Goal: Transaction & Acquisition: Register for event/course

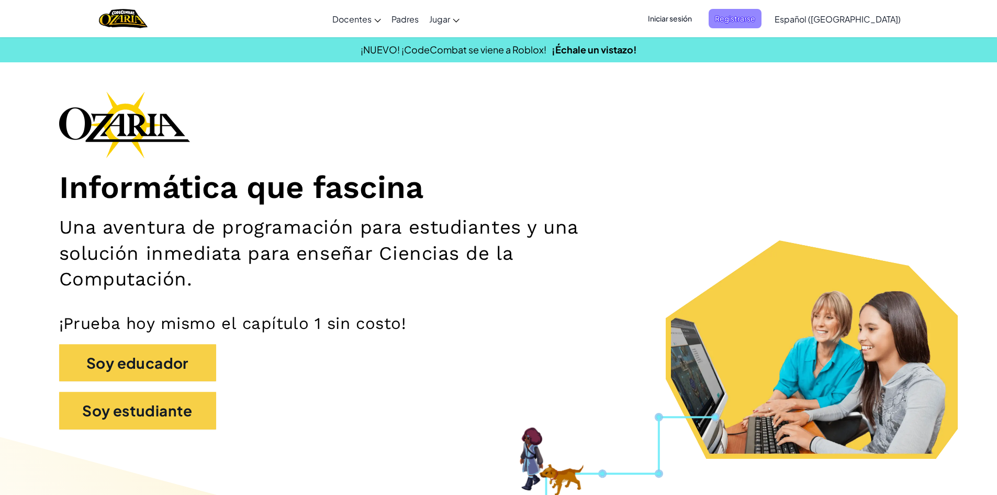
click at [752, 17] on span "Registrarse" at bounding box center [735, 18] width 53 height 19
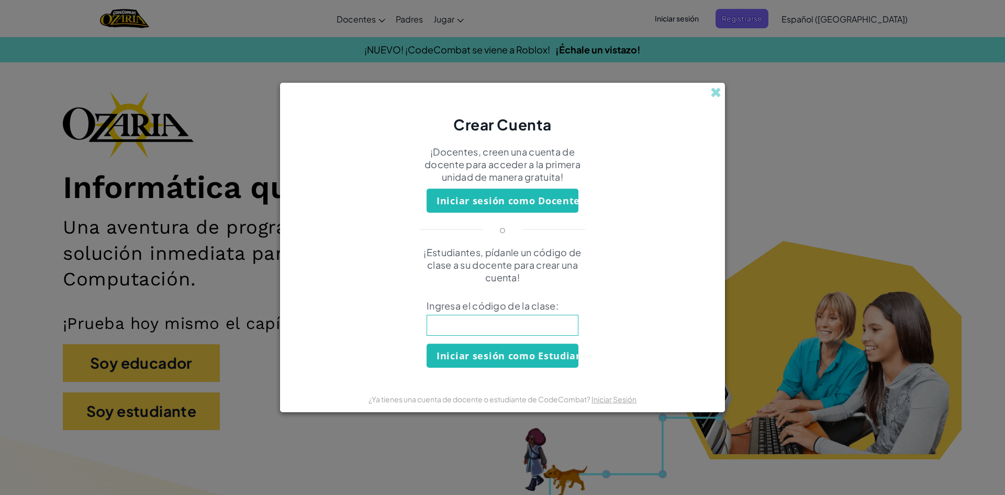
click at [516, 330] on input at bounding box center [503, 325] width 152 height 21
type input "TeamSoftLong"
click at [503, 361] on button "Iniciar sesión como Estudiante" at bounding box center [503, 355] width 152 height 24
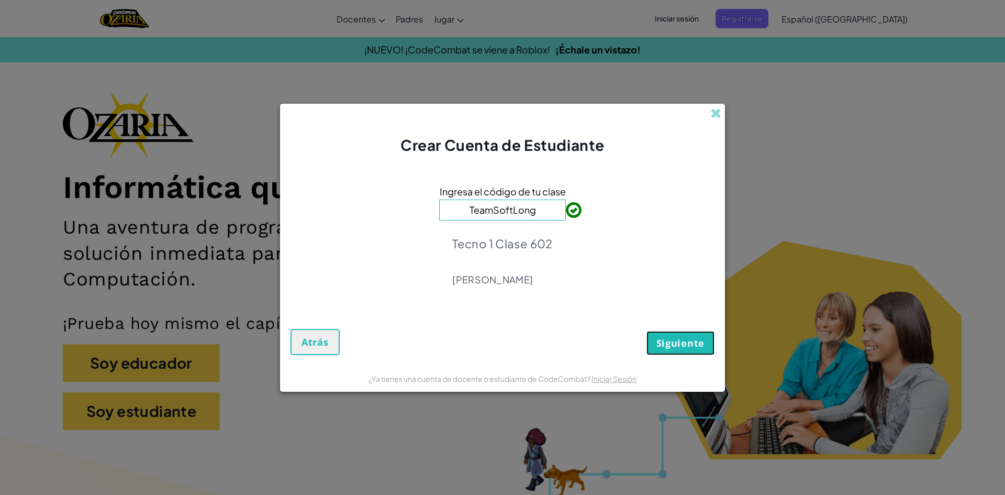
click at [673, 344] on span "Siguiente" at bounding box center [680, 343] width 48 height 13
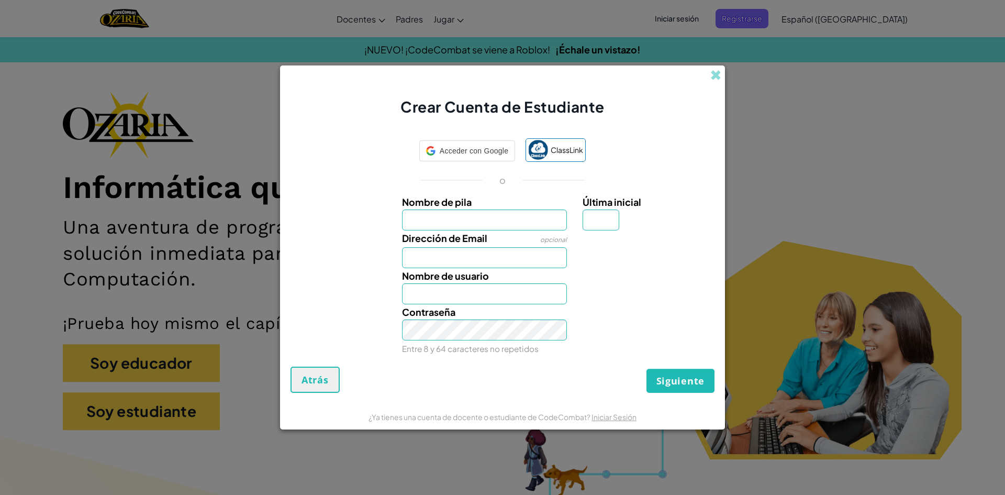
click at [968, 27] on div "Crear Cuenta de Estudiante Acceder con Google Acceder con Google. Se abre en un…" at bounding box center [502, 247] width 1005 height 495
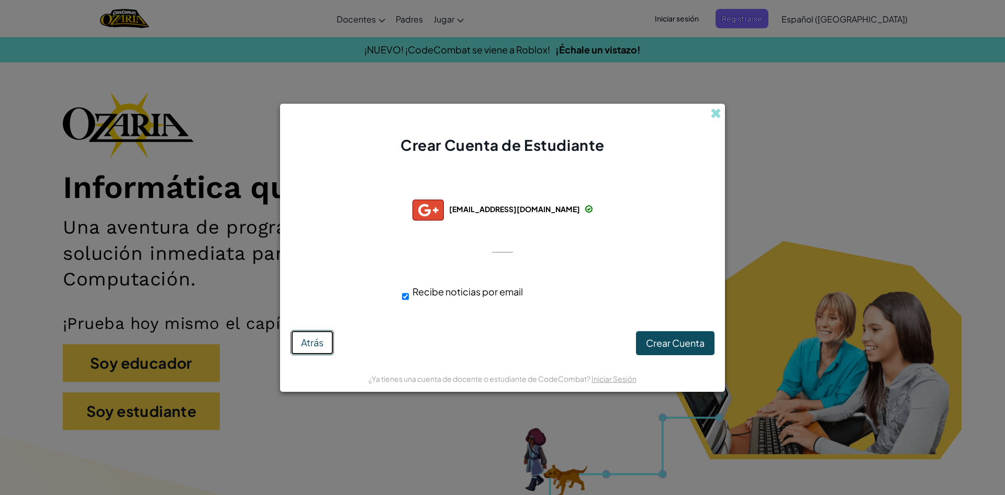
click at [318, 342] on span "Atrás" at bounding box center [312, 342] width 23 height 12
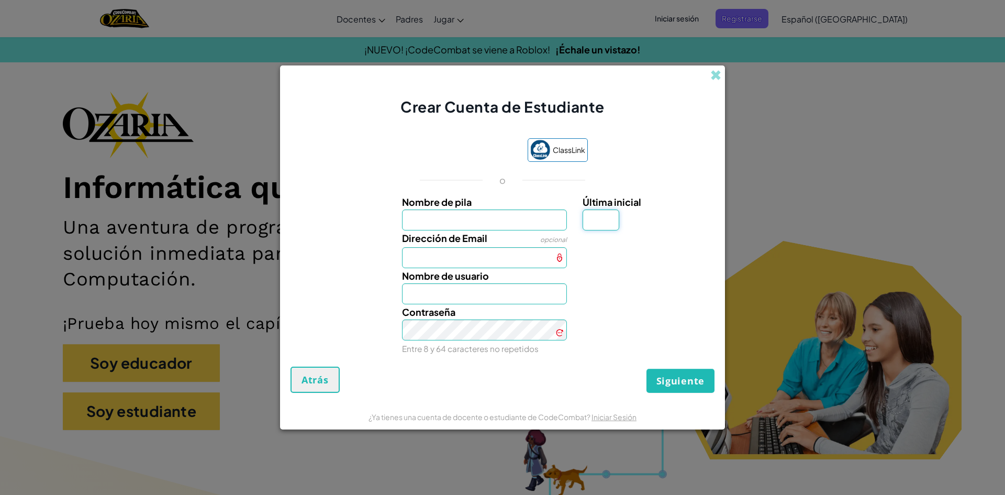
click at [593, 217] on input "Última inicial" at bounding box center [600, 219] width 37 height 21
click at [517, 222] on input "Nombre de pila" at bounding box center [484, 219] width 165 height 21
click at [711, 73] on div "Crear Cuenta de Estudiante" at bounding box center [502, 91] width 445 height 52
click at [712, 74] on span at bounding box center [715, 75] width 11 height 11
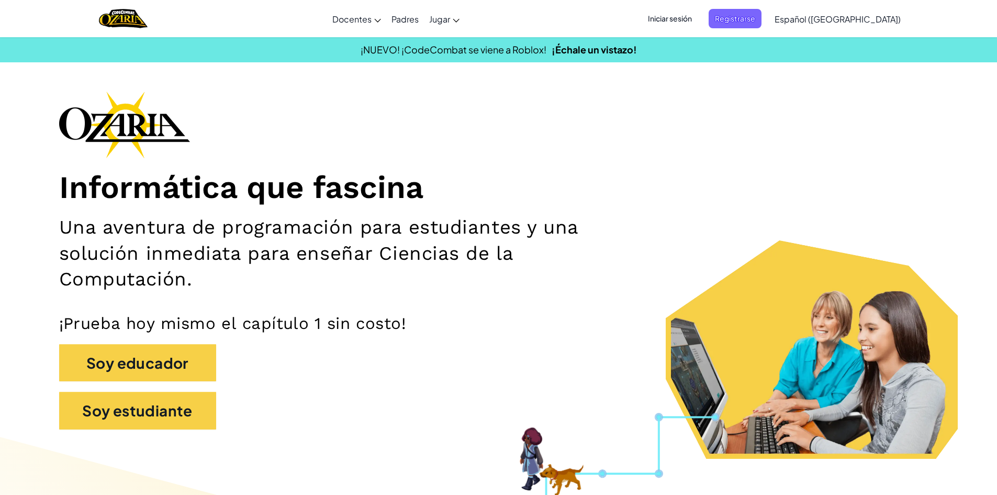
click at [671, 16] on span "Iniciar sesión" at bounding box center [670, 18] width 57 height 19
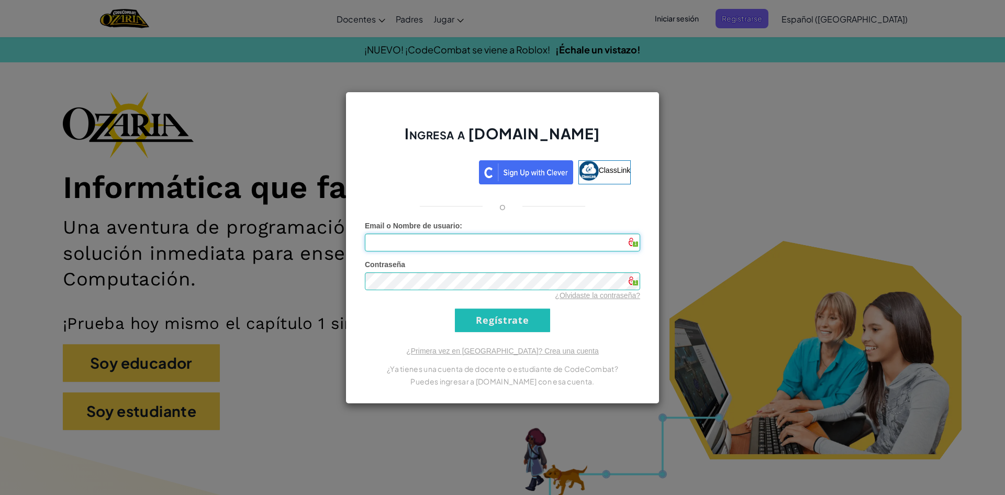
type input "[EMAIL_ADDRESS][DOMAIN_NAME]"
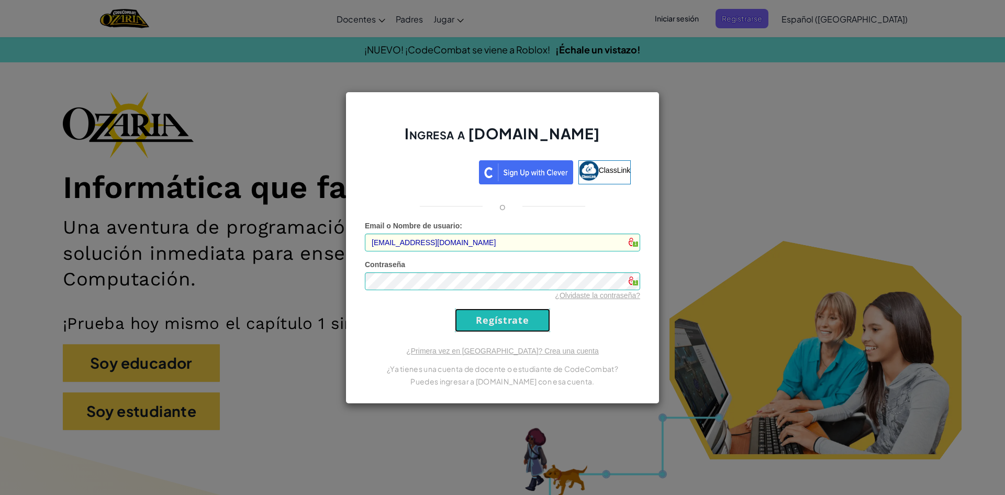
click at [515, 321] on input "Regístrate" at bounding box center [502, 320] width 95 height 24
